Goal: Information Seeking & Learning: Learn about a topic

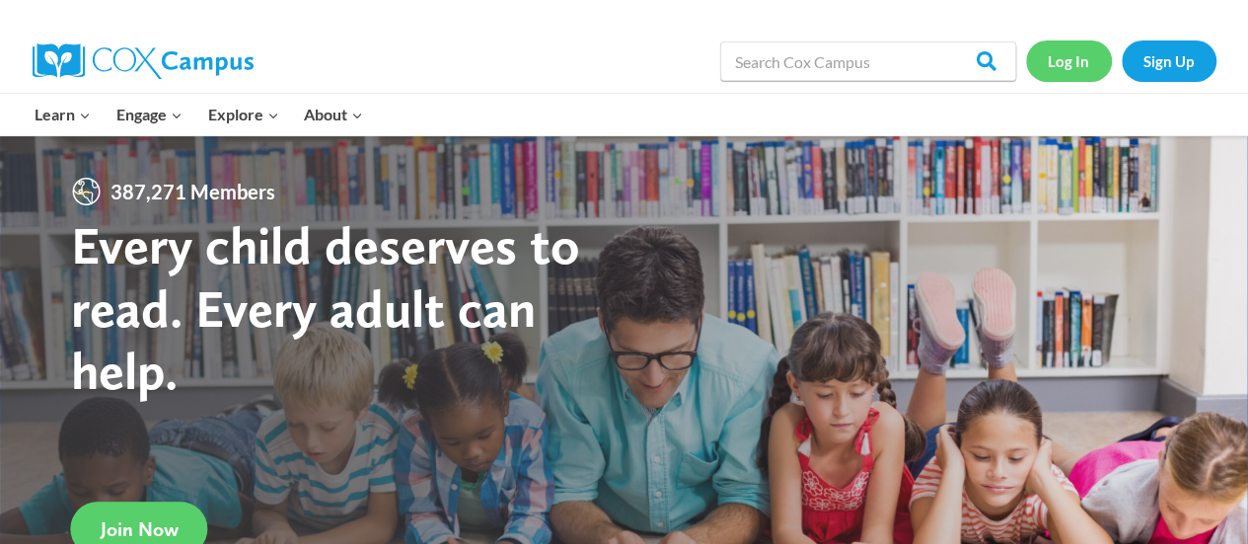
click at [1064, 74] on link "Log In" at bounding box center [1069, 60] width 86 height 40
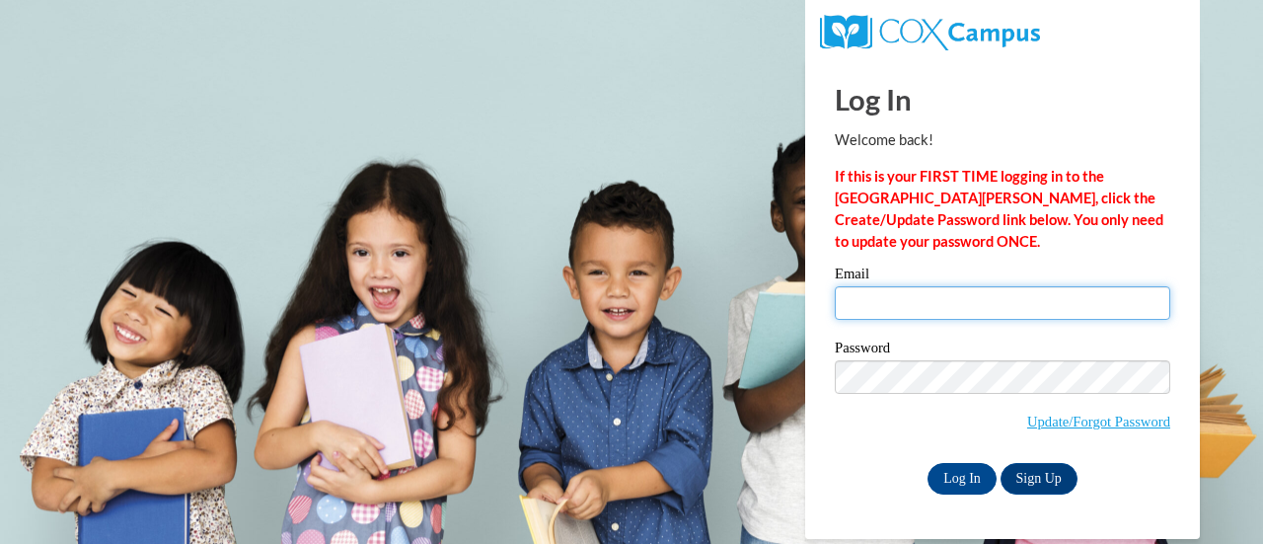
click at [970, 298] on input "Email" at bounding box center [1001, 303] width 335 height 34
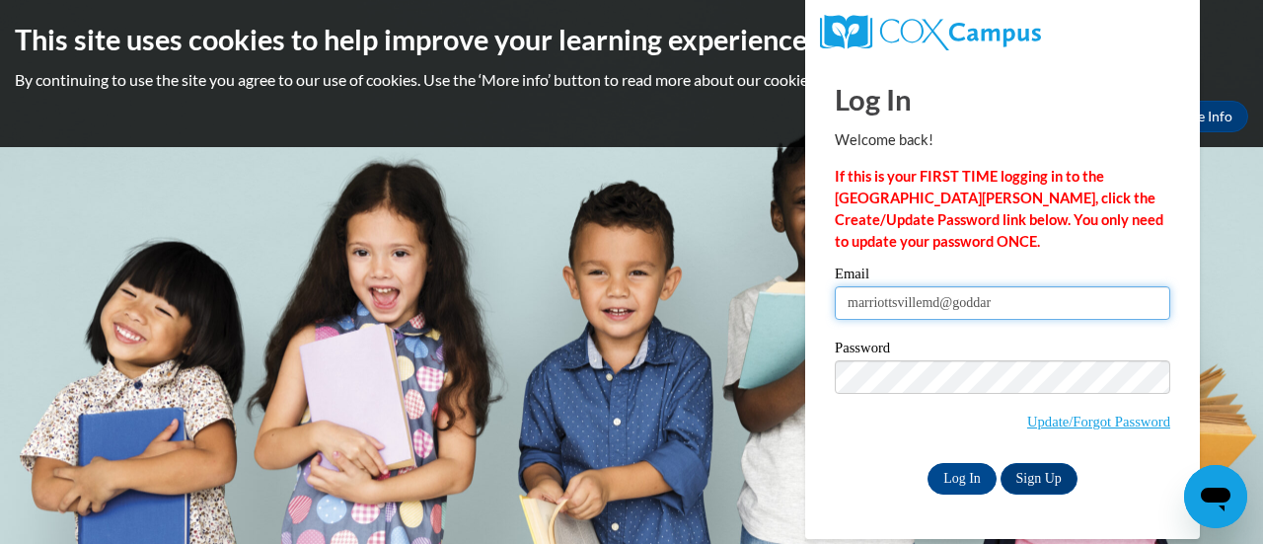
click at [1015, 307] on input "marriottsvillemd@goddar" at bounding box center [1001, 303] width 335 height 34
click at [1033, 299] on input "marriottsvillemd@goddar" at bounding box center [1001, 303] width 335 height 34
click at [1011, 306] on input "marriottsvillemd@goddar" at bounding box center [1001, 303] width 335 height 34
click at [1073, 305] on input "marriottsvillemd@[PERSON_NAME]" at bounding box center [1001, 303] width 335 height 34
click at [1050, 308] on input "marriottsvillemd@[PERSON_NAME]" at bounding box center [1001, 303] width 335 height 34
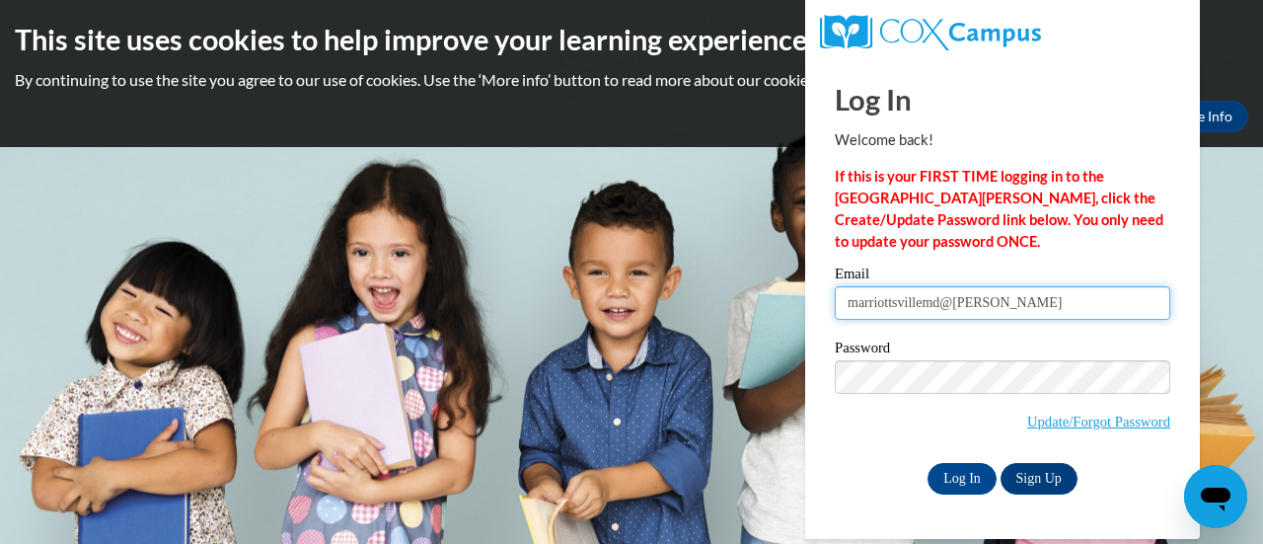
click at [1083, 307] on input "marriottsvillemd@[PERSON_NAME]" at bounding box center [1001, 303] width 335 height 34
click at [1109, 313] on input "marriottsvillemd@[PERSON_NAME]" at bounding box center [1001, 303] width 335 height 34
click at [1084, 298] on input "marriottsvillemd@[PERSON_NAME]" at bounding box center [1001, 303] width 335 height 34
click at [1108, 307] on input "marriottsvillemd@[PERSON_NAME]" at bounding box center [1001, 303] width 335 height 34
type input "[EMAIL_ADDRESS][DOMAIN_NAME]"
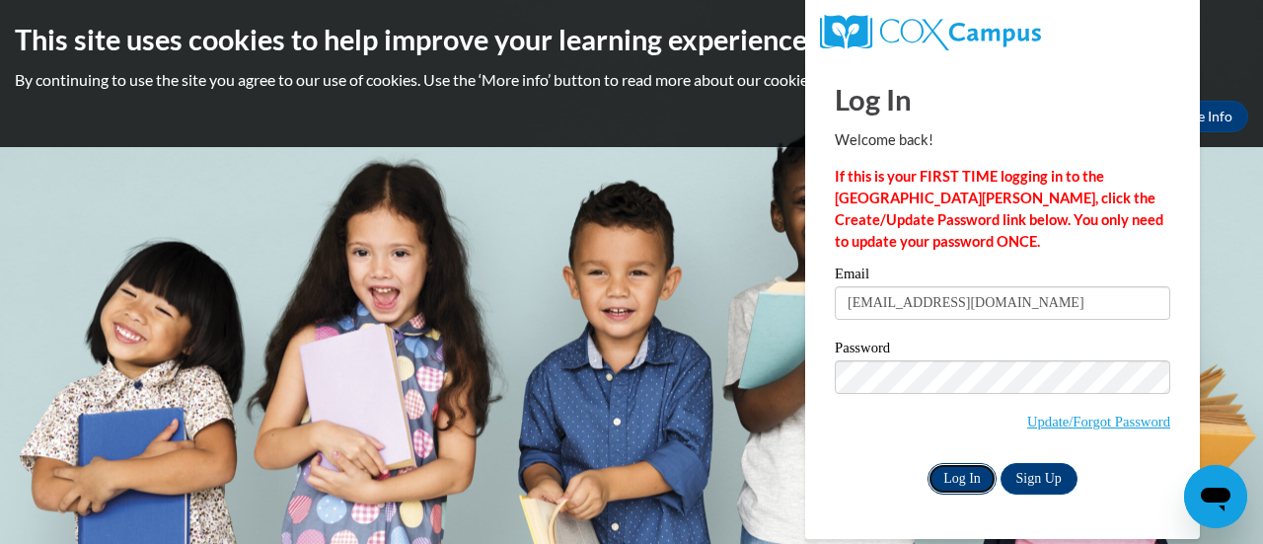
click at [975, 482] on input "Log In" at bounding box center [961, 479] width 69 height 32
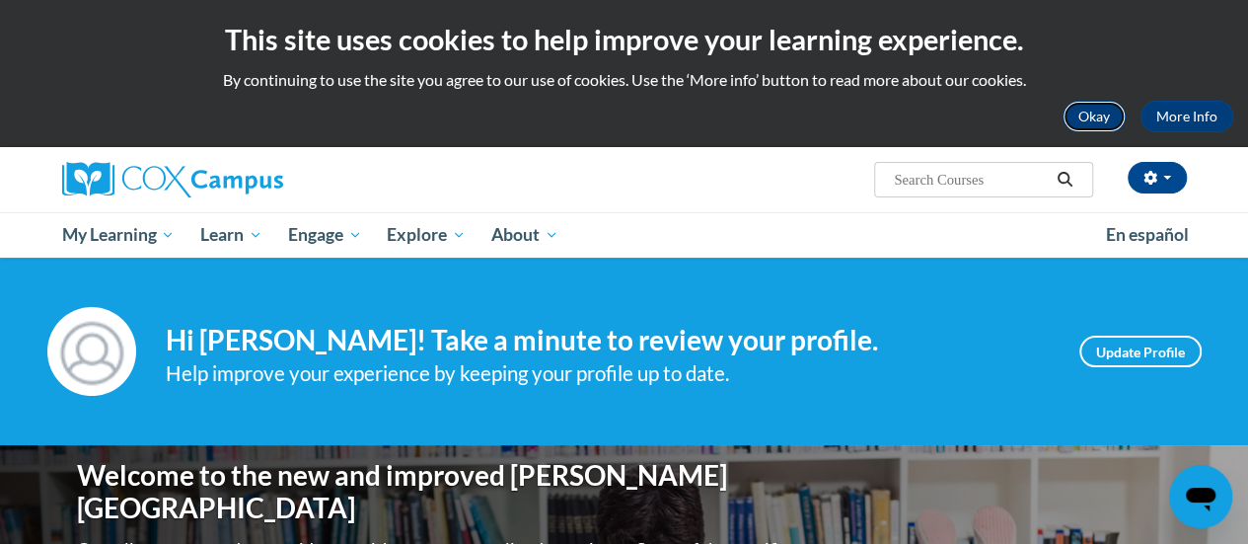
click at [1095, 119] on button "Okay" at bounding box center [1093, 117] width 63 height 32
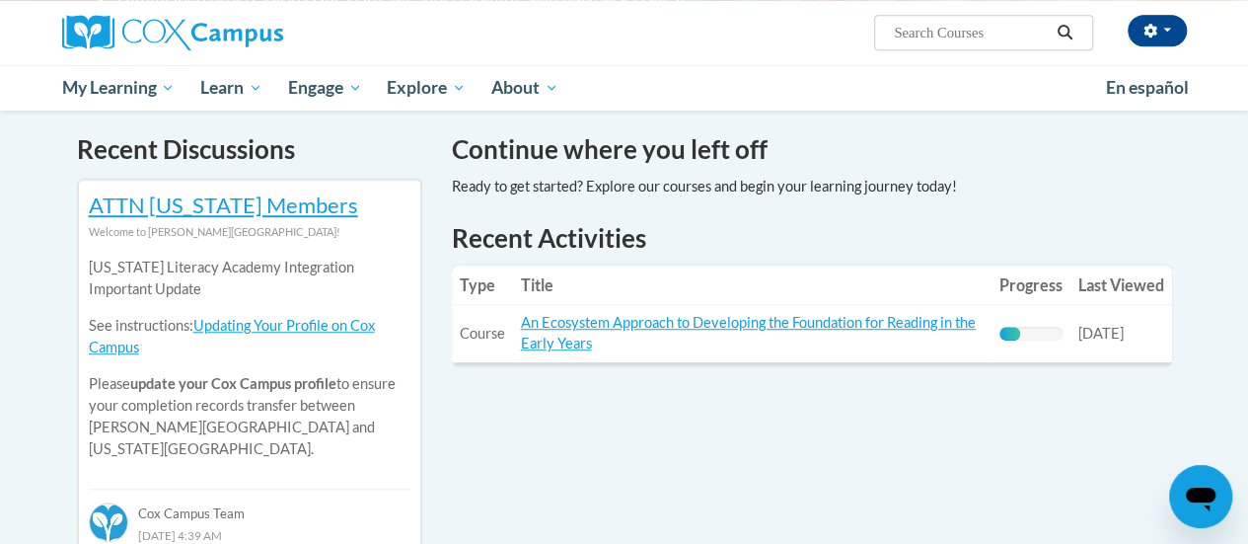
scroll to position [609, 0]
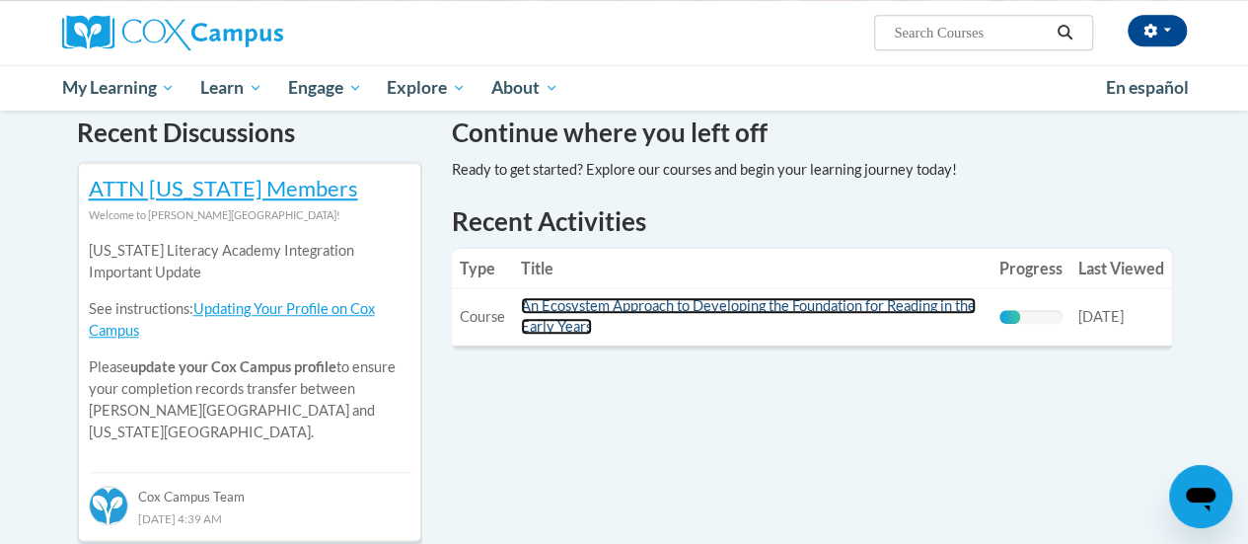
click at [598, 301] on link "An Ecosystem Approach to Developing the Foundation for Reading in the Early Yea…" at bounding box center [748, 315] width 455 height 37
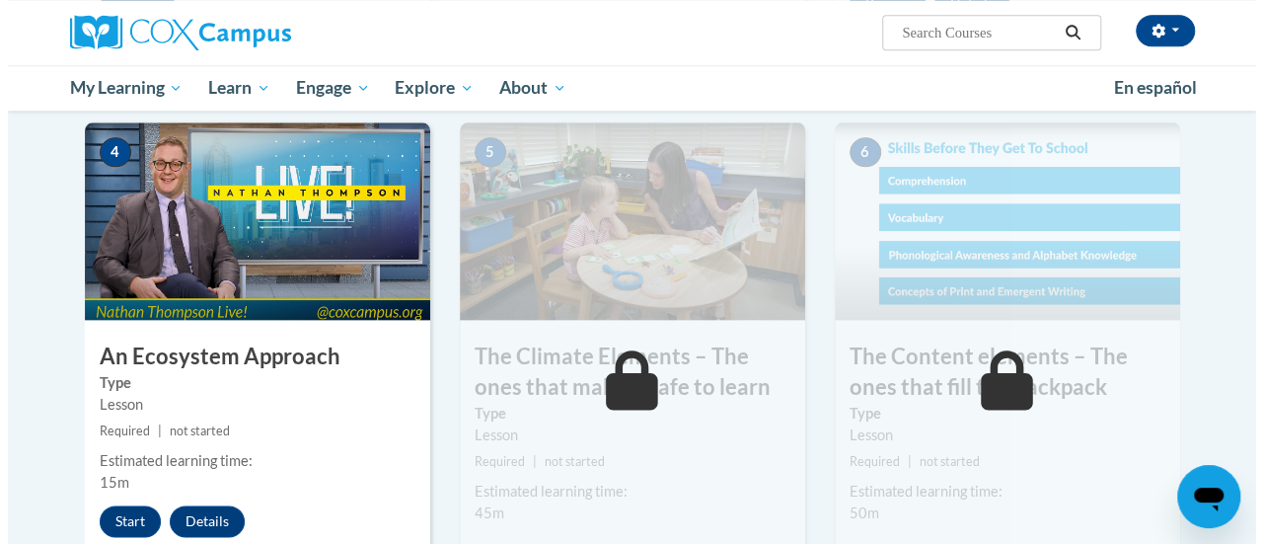
scroll to position [1085, 0]
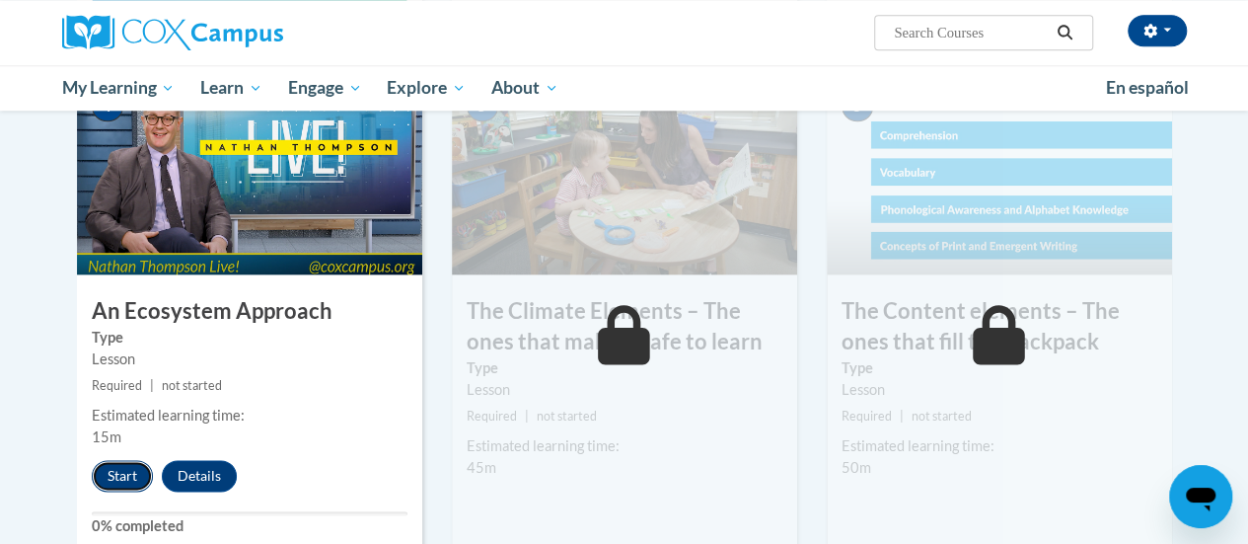
click at [118, 467] on button "Start" at bounding box center [122, 476] width 61 height 32
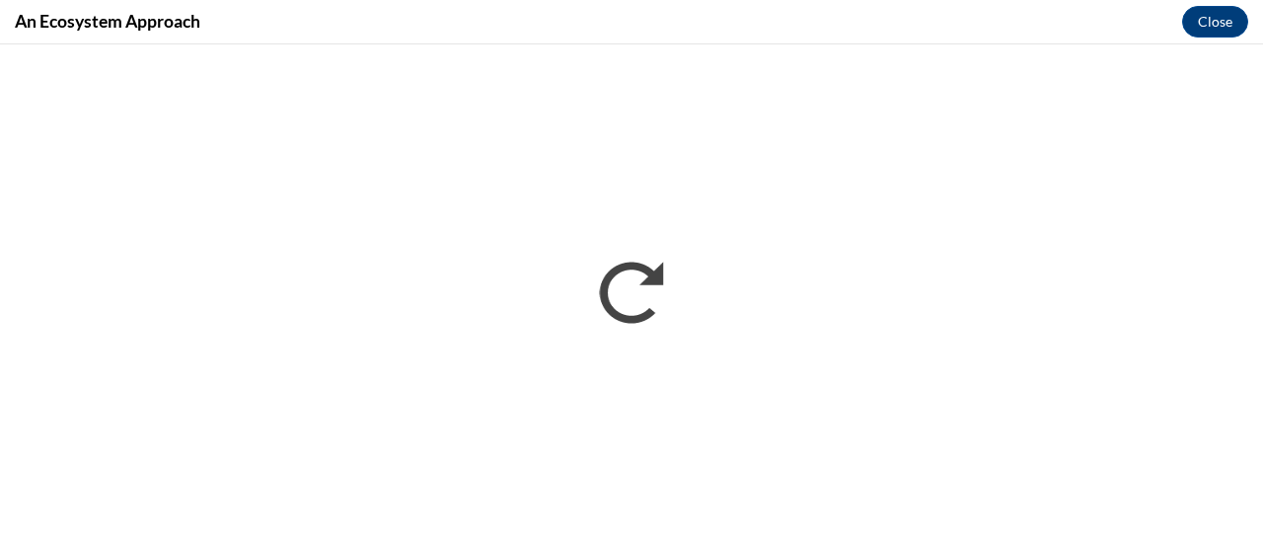
scroll to position [0, 0]
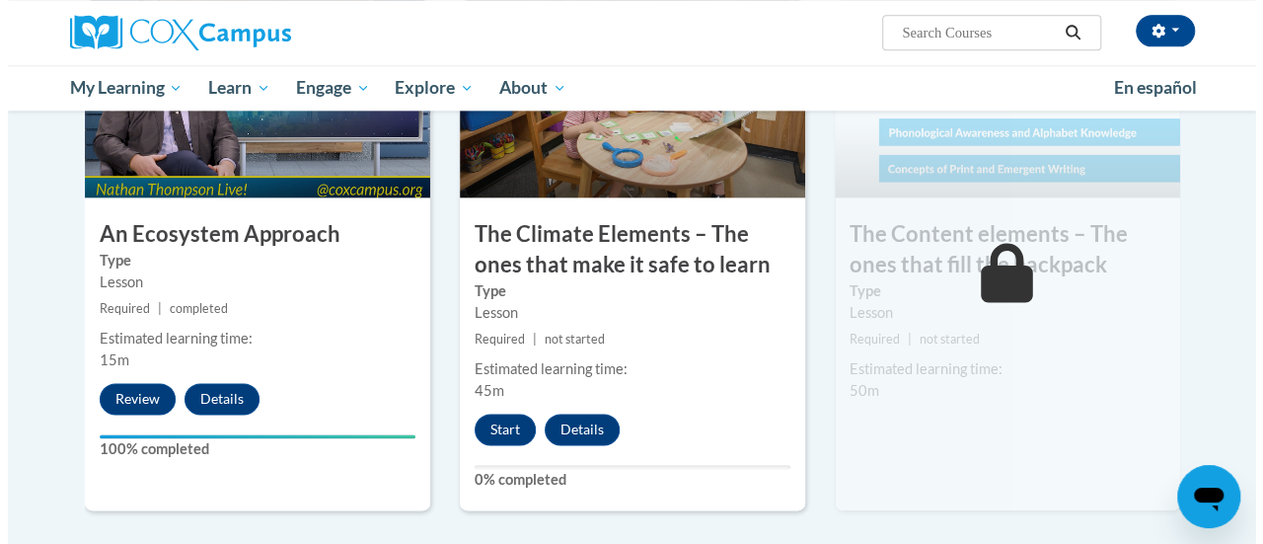
scroll to position [1174, 0]
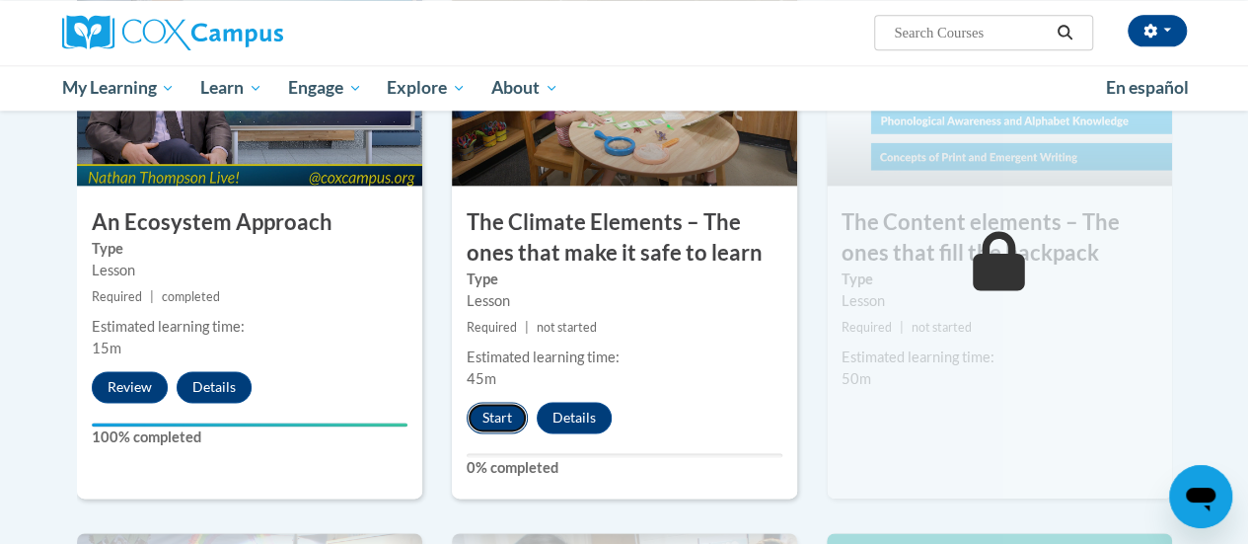
click at [502, 415] on button "Start" at bounding box center [497, 417] width 61 height 32
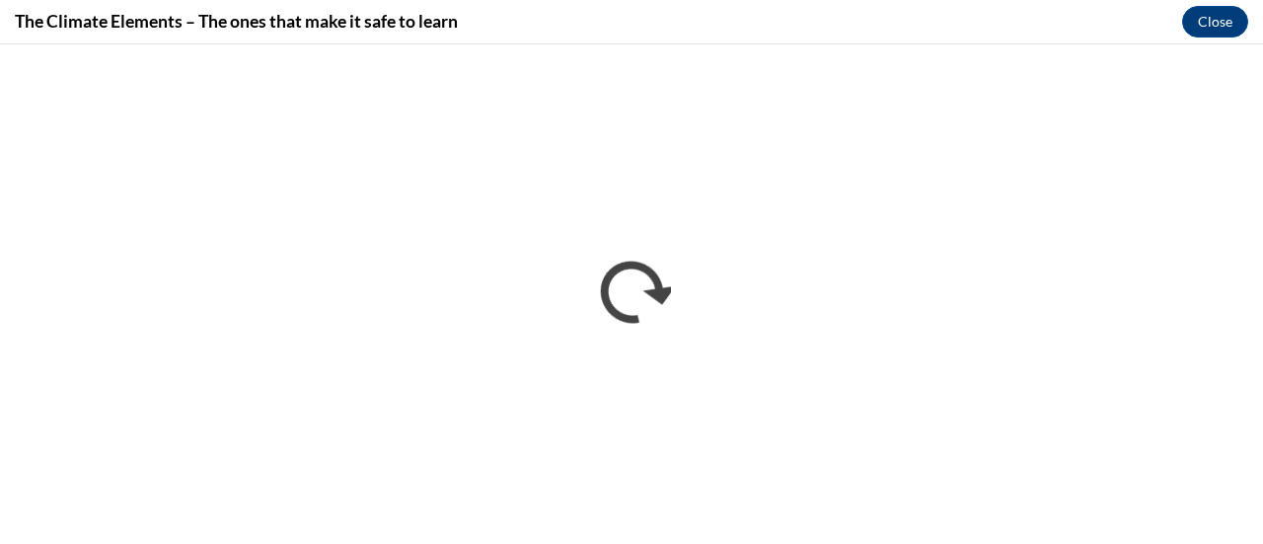
scroll to position [0, 0]
